Goal: Navigation & Orientation: Understand site structure

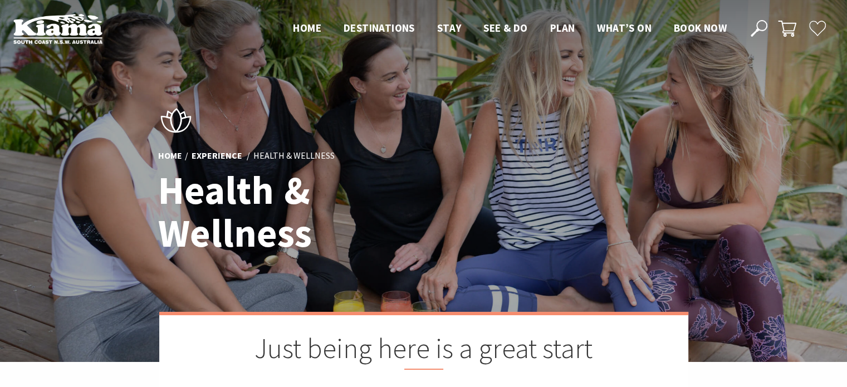
scroll to position [421, 861]
